Goal: Entertainment & Leisure: Consume media (video, audio)

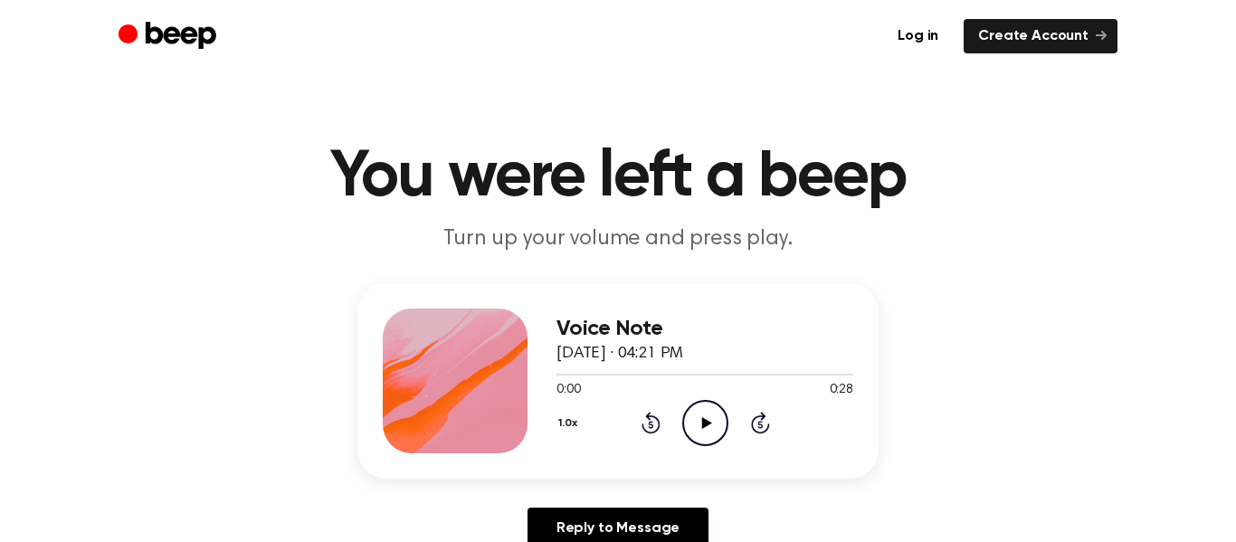
click at [702, 413] on icon "Play Audio" at bounding box center [705, 423] width 46 height 46
click at [713, 418] on icon "Play Audio" at bounding box center [705, 423] width 46 height 46
